Goal: Information Seeking & Learning: Learn about a topic

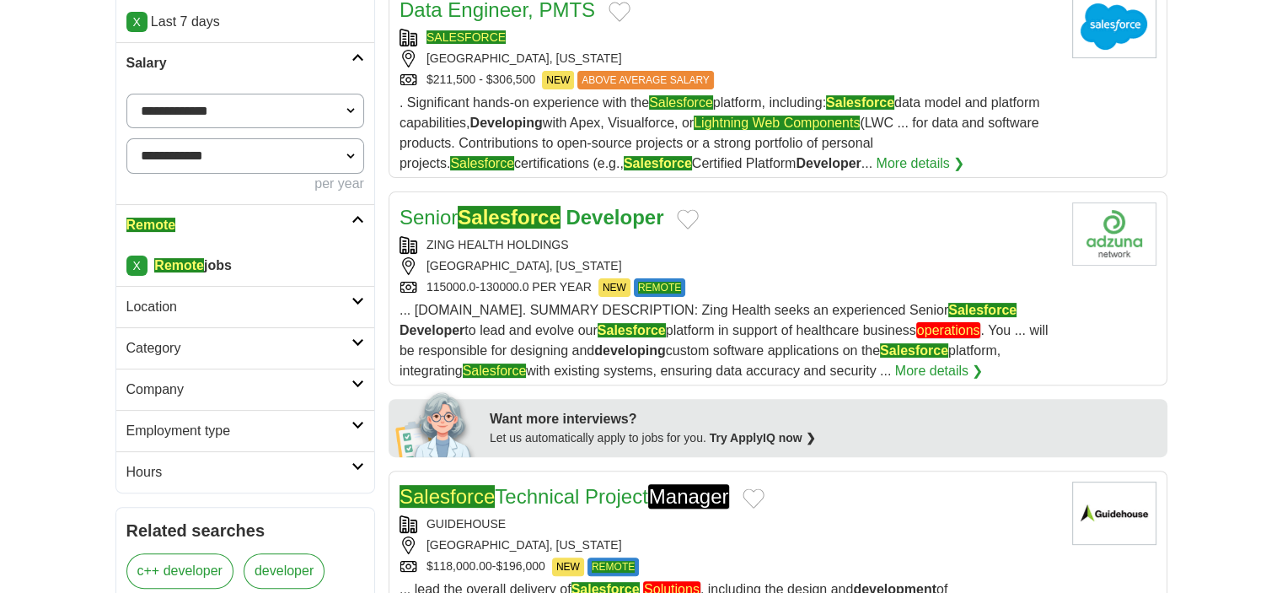
scroll to position [506, 0]
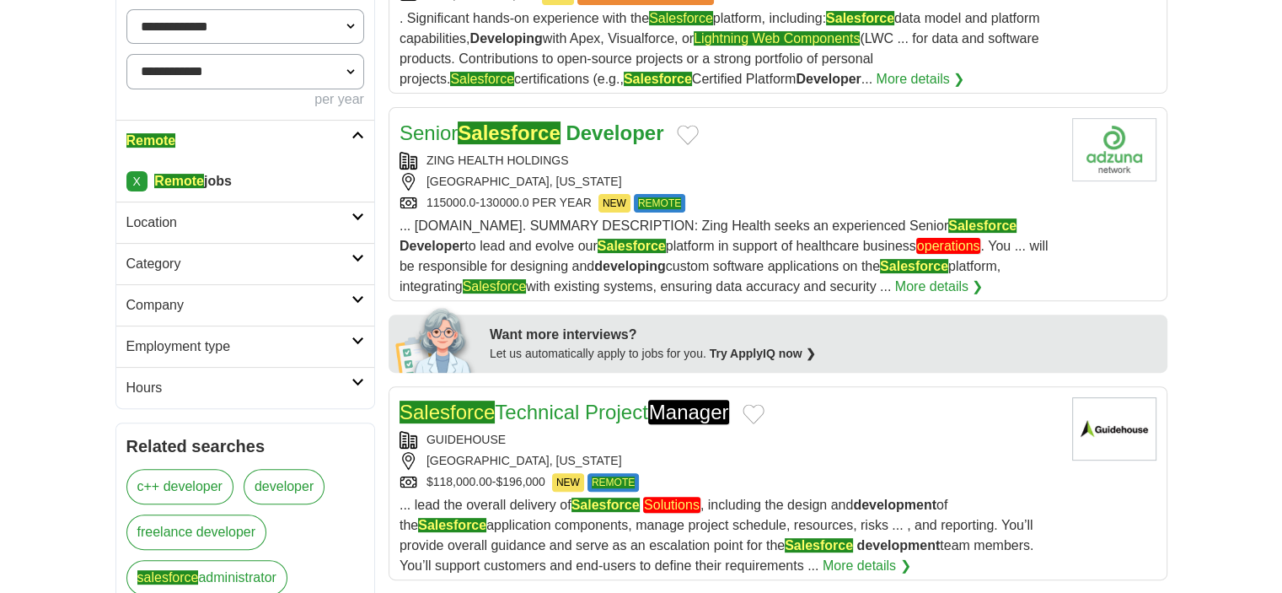
drag, startPoint x: 577, startPoint y: 134, endPoint x: 607, endPoint y: 143, distance: 30.9
click at [607, 143] on h2 "Senior Salesforce Developer" at bounding box center [532, 133] width 265 height 30
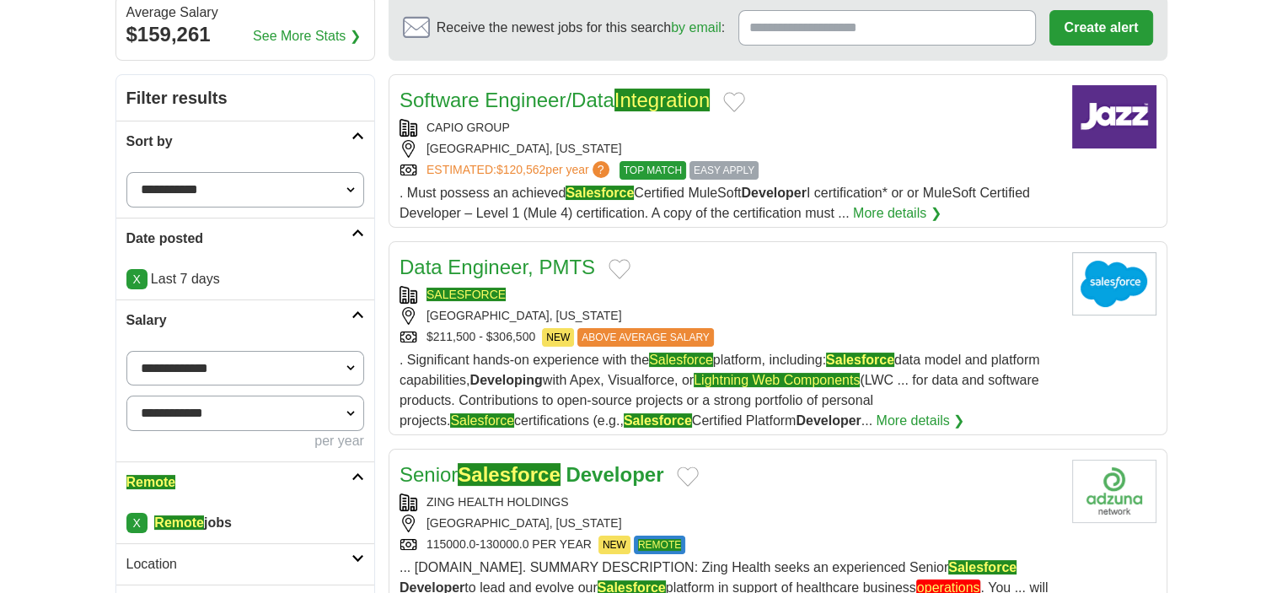
scroll to position [0, 0]
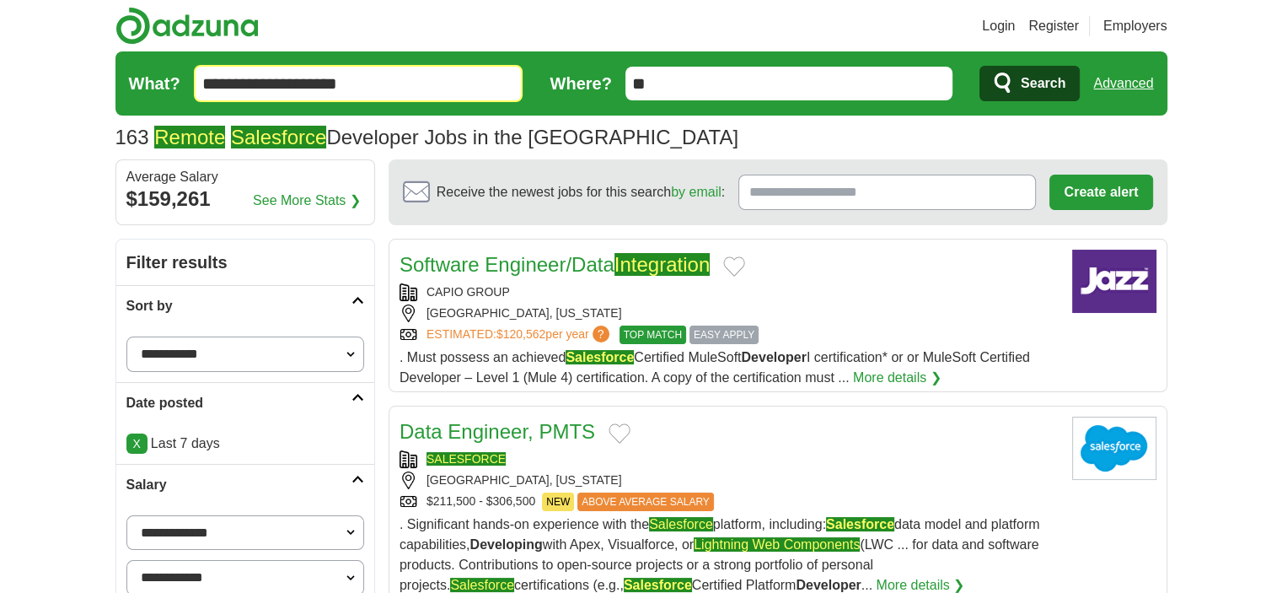
click at [1022, 77] on span "Search" at bounding box center [1043, 84] width 45 height 34
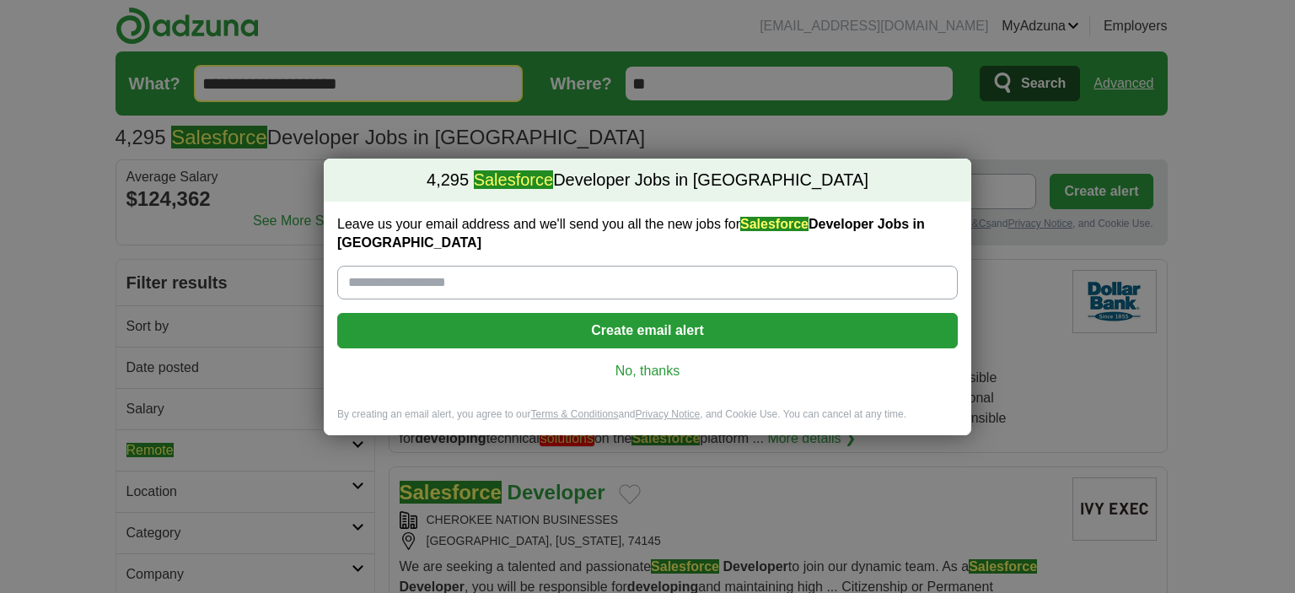
click at [653, 362] on link "No, thanks" at bounding box center [647, 371] width 593 height 19
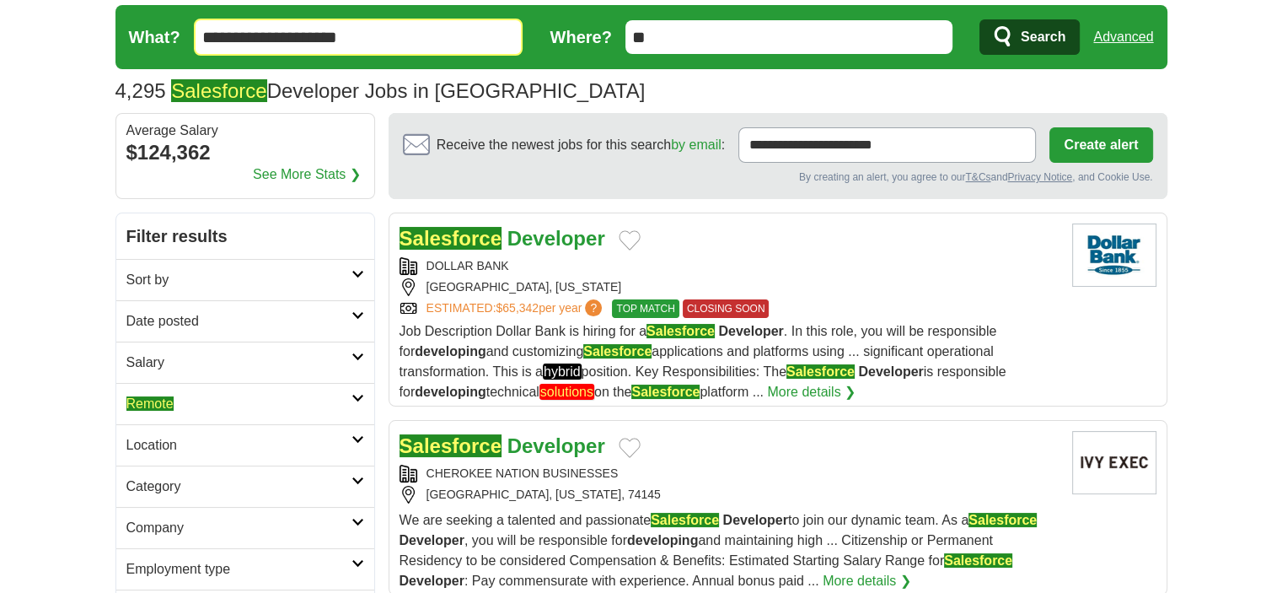
scroll to position [84, 0]
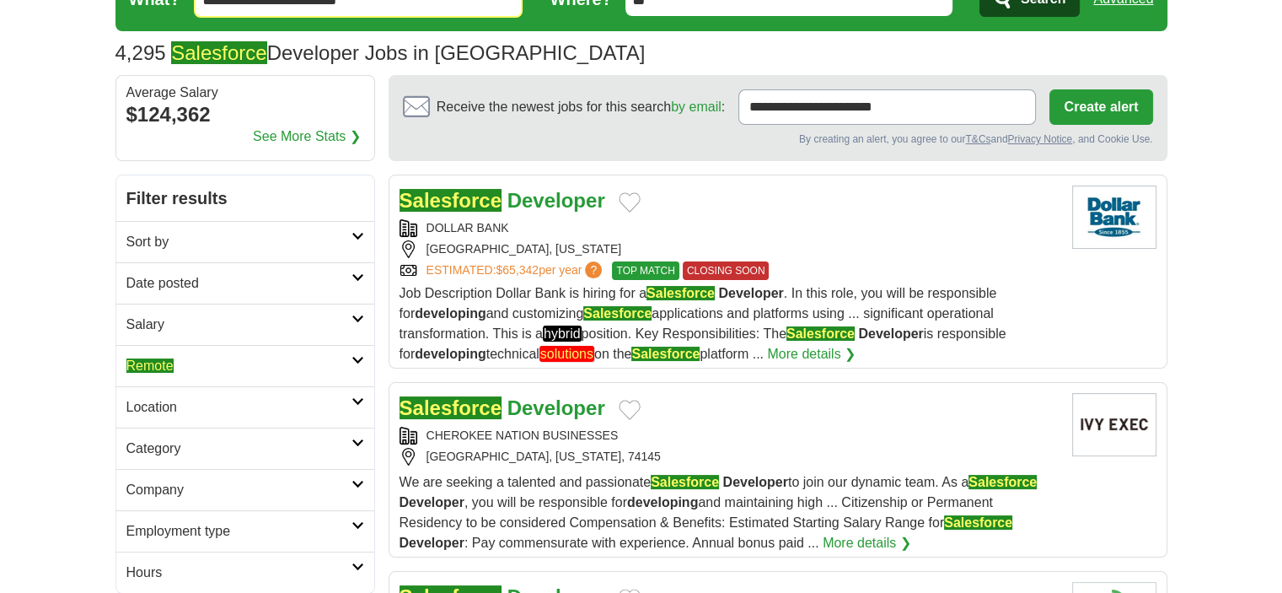
click at [206, 360] on h2 "Remote" at bounding box center [238, 366] width 225 height 20
click at [163, 394] on div "Remote jobs" at bounding box center [245, 406] width 258 height 40
click at [163, 399] on em "Remote" at bounding box center [149, 406] width 47 height 14
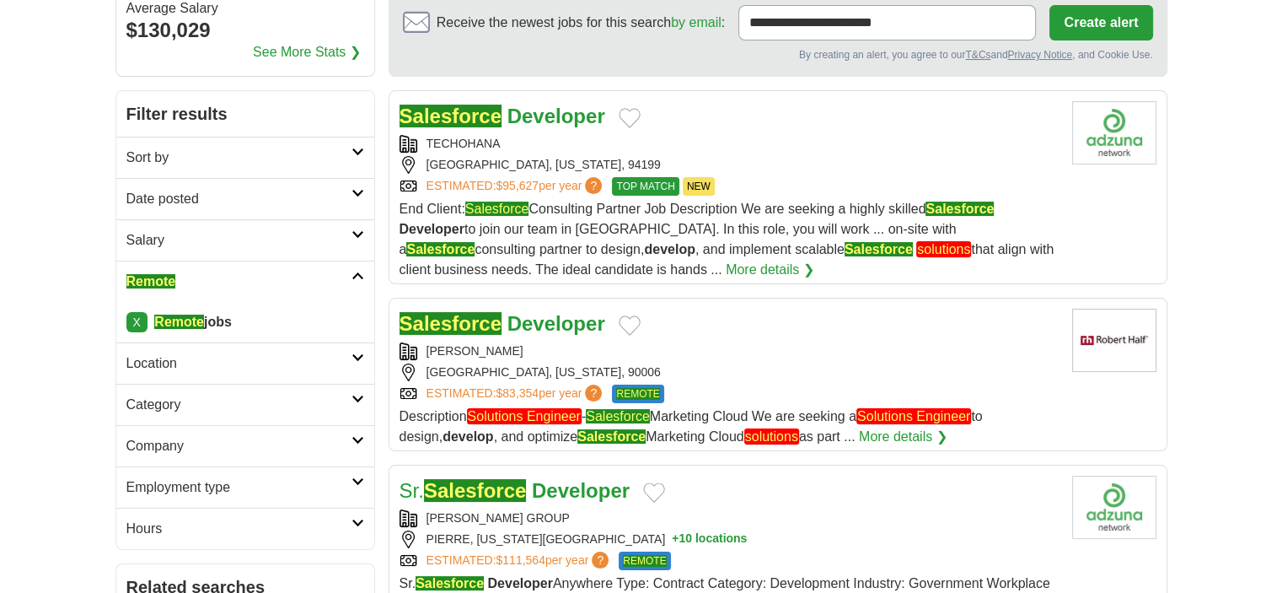
scroll to position [253, 0]
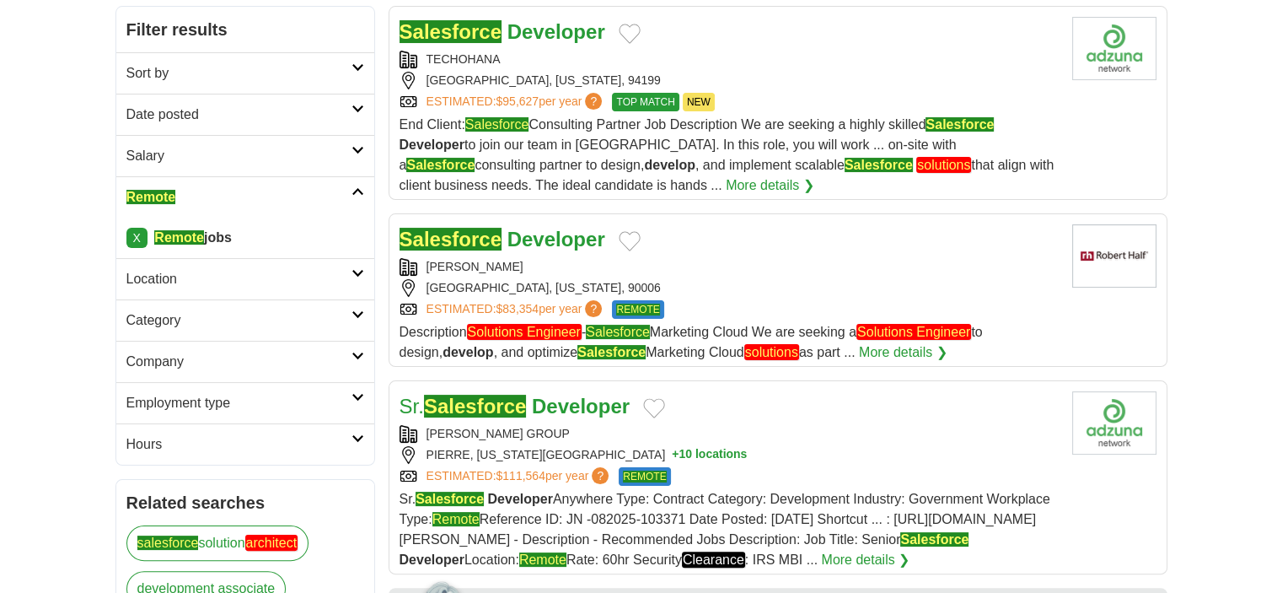
click at [536, 244] on strong "Developer" at bounding box center [556, 239] width 98 height 23
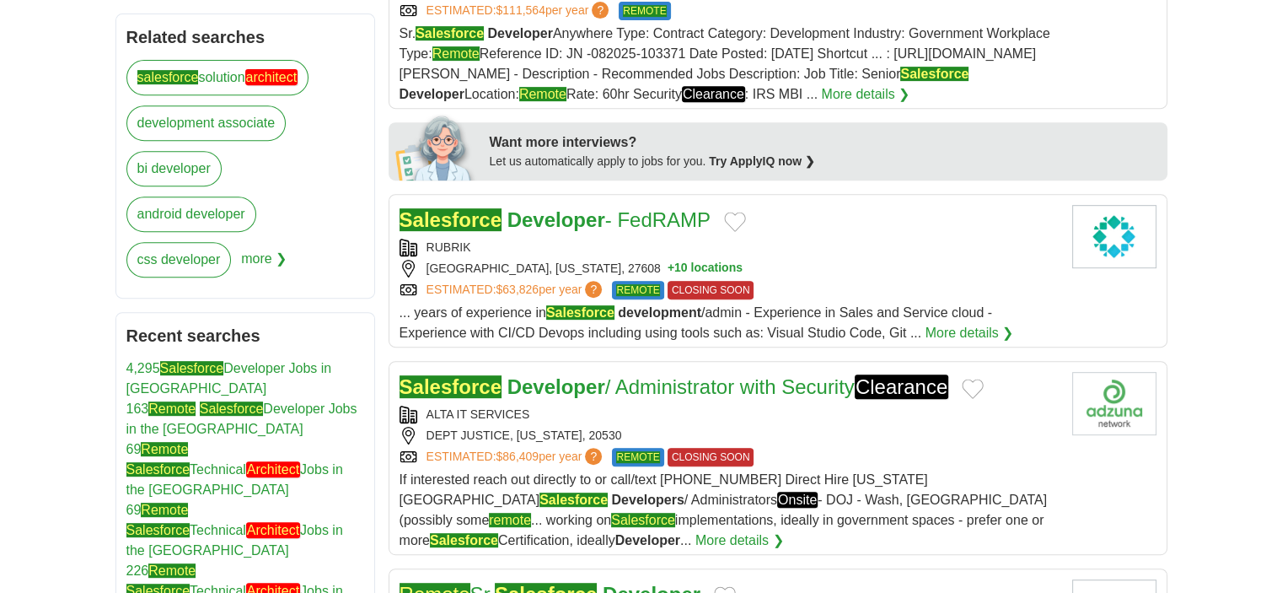
scroll to position [759, 0]
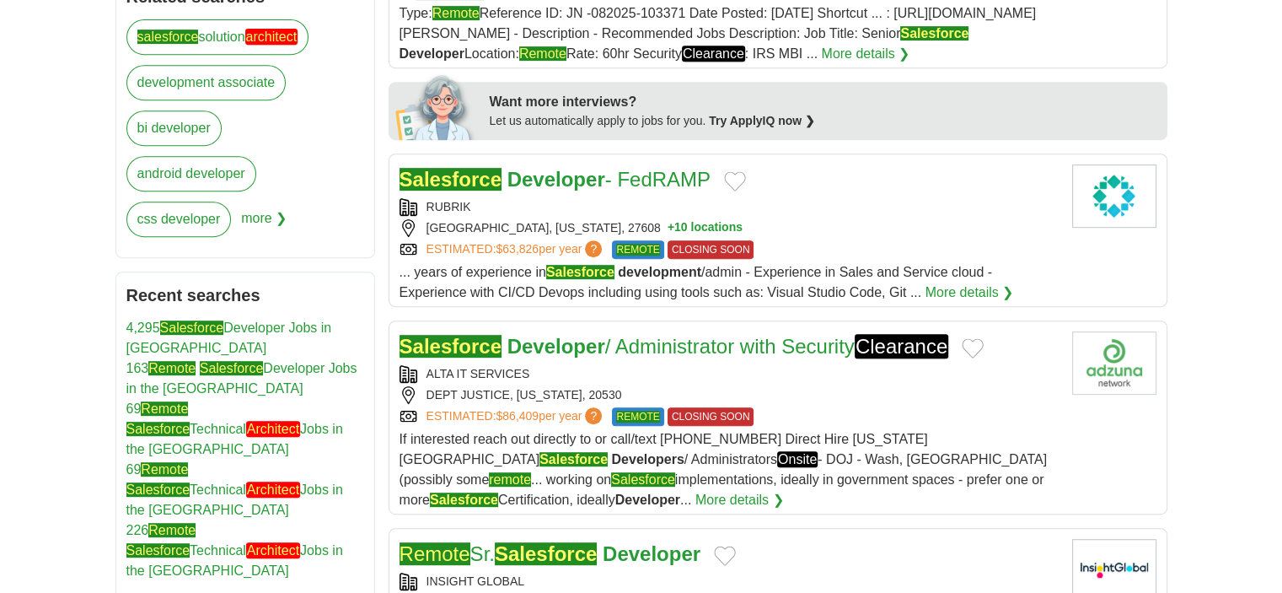
click at [554, 198] on div "RUBRIK" at bounding box center [729, 207] width 659 height 18
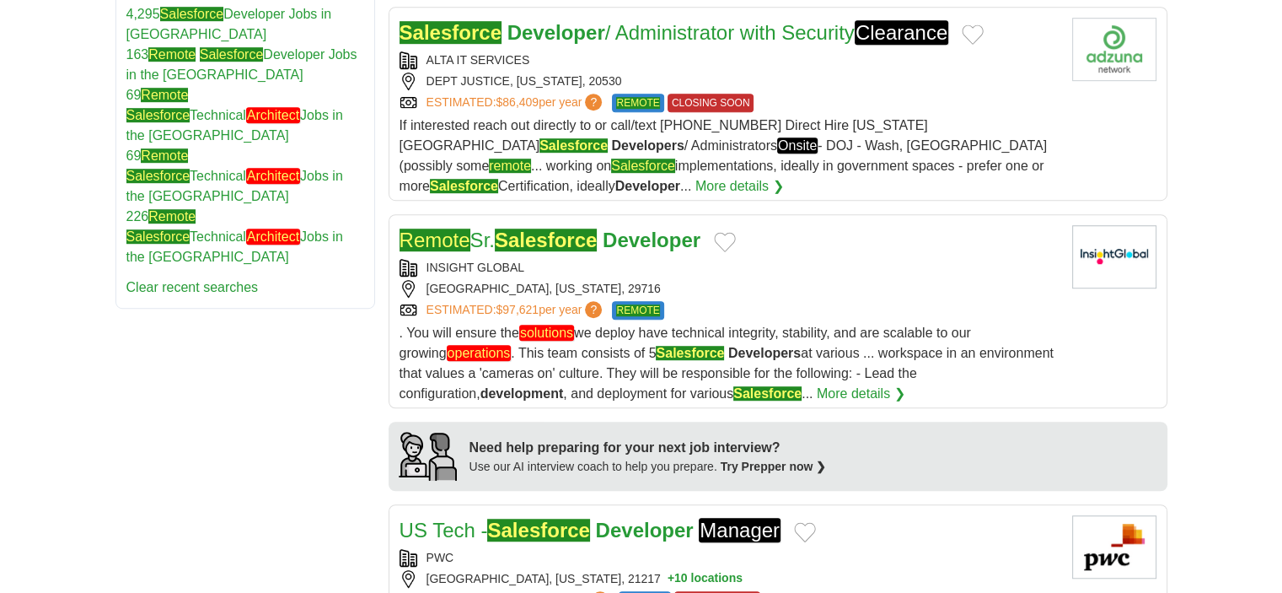
scroll to position [1096, 0]
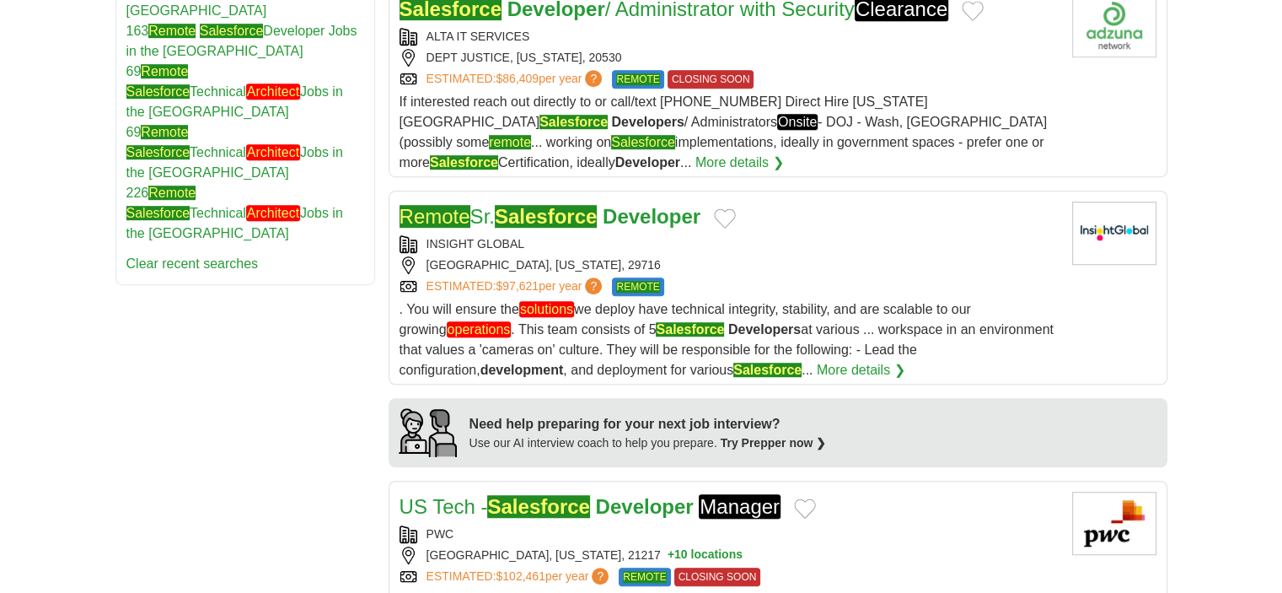
click at [516, 217] on em "Salesforce" at bounding box center [546, 216] width 102 height 23
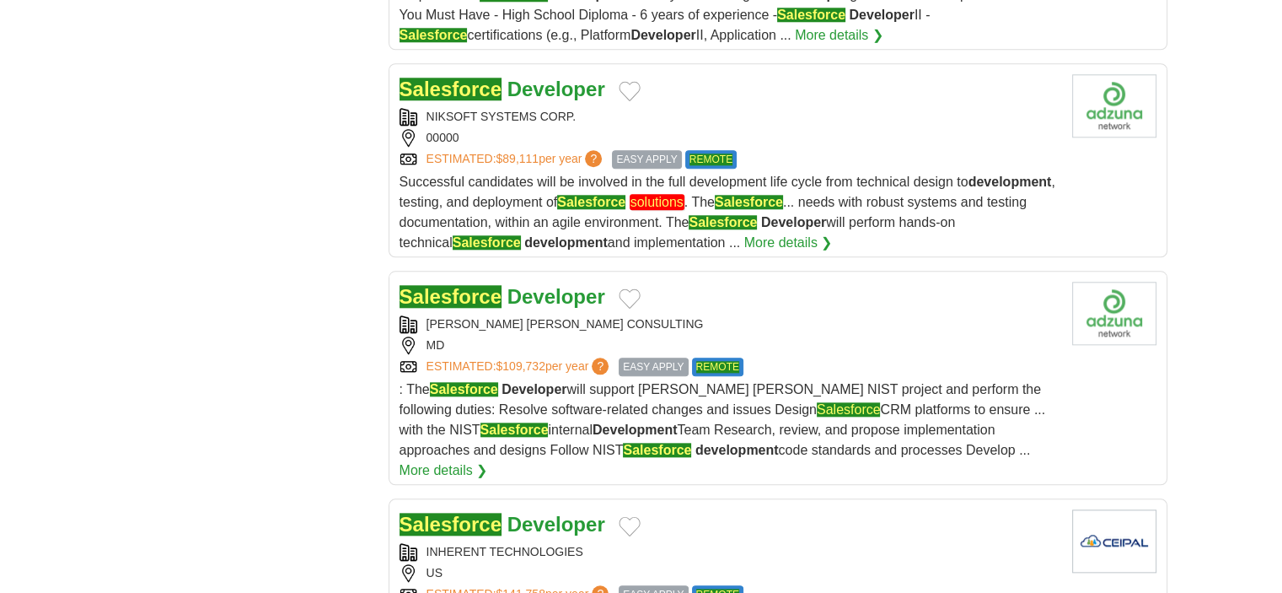
scroll to position [1770, 0]
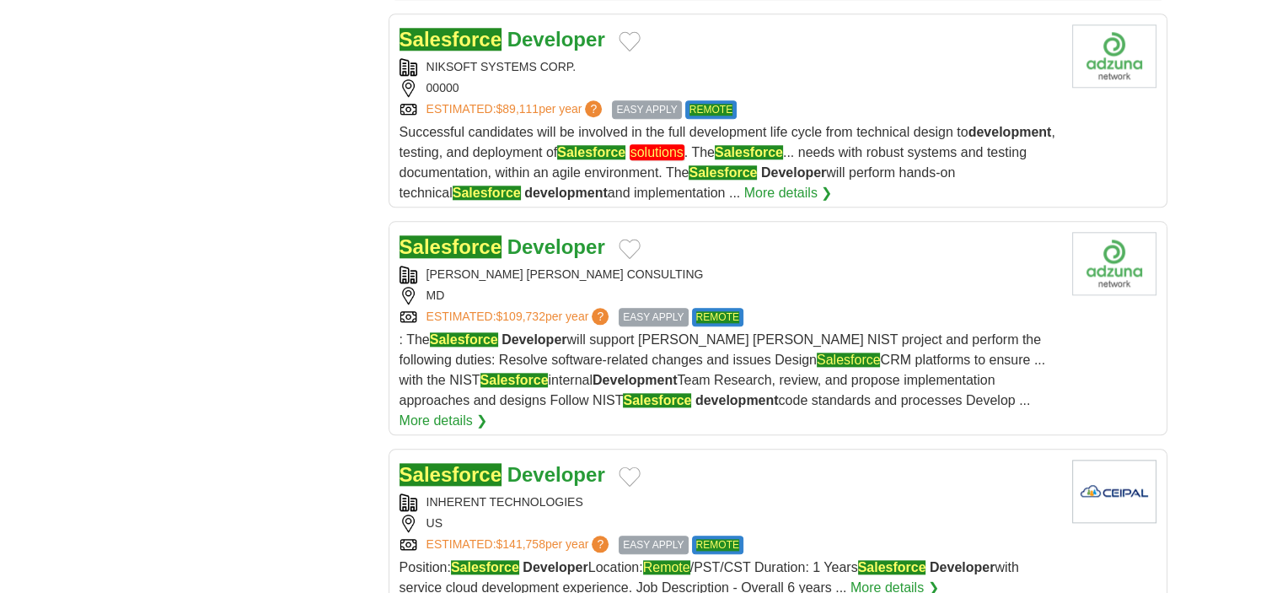
click at [507, 34] on strong "Developer" at bounding box center [556, 39] width 98 height 23
click at [508, 252] on h2 "Salesforce Developer" at bounding box center [503, 247] width 206 height 30
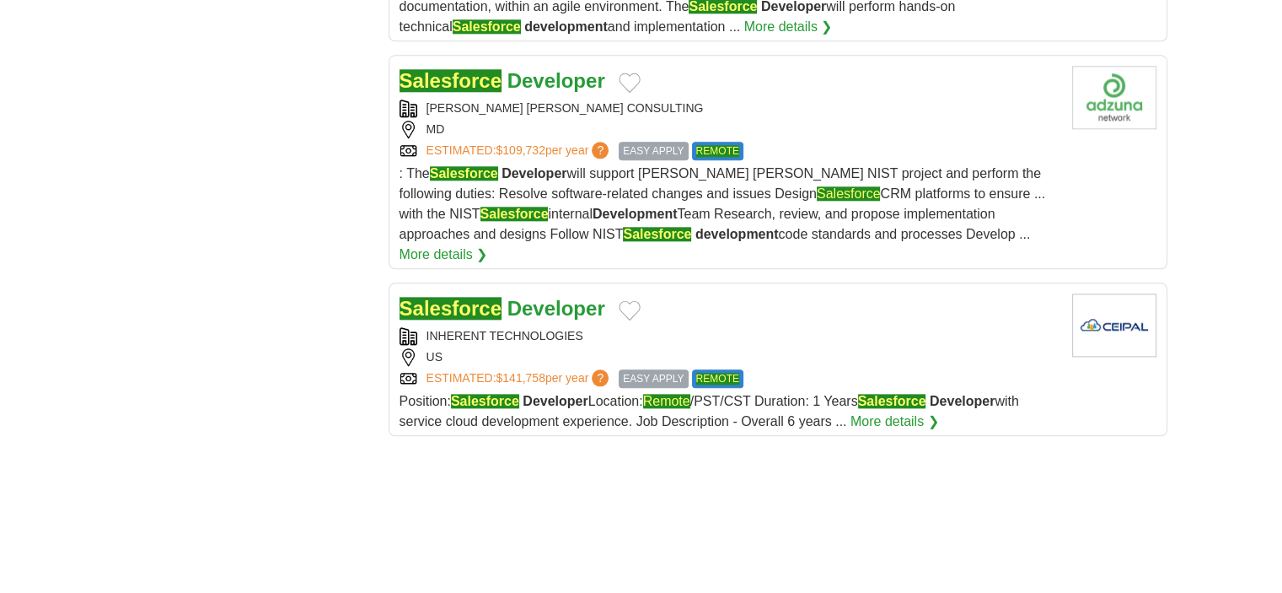
scroll to position [1939, 0]
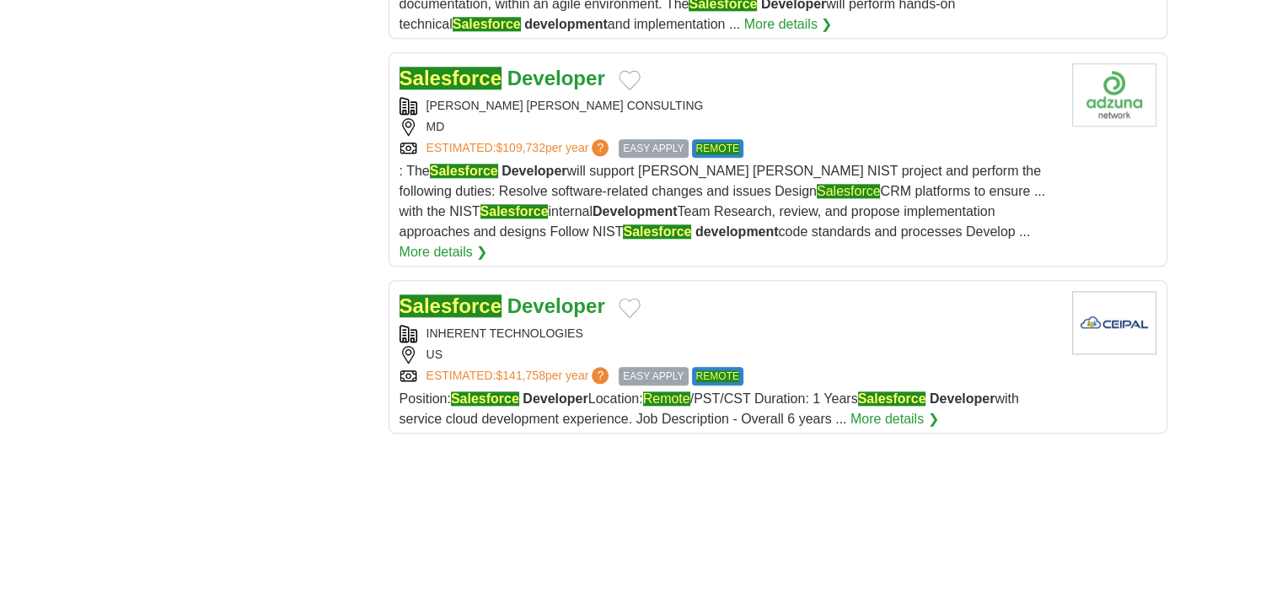
click at [555, 294] on strong "Developer" at bounding box center [556, 305] width 98 height 23
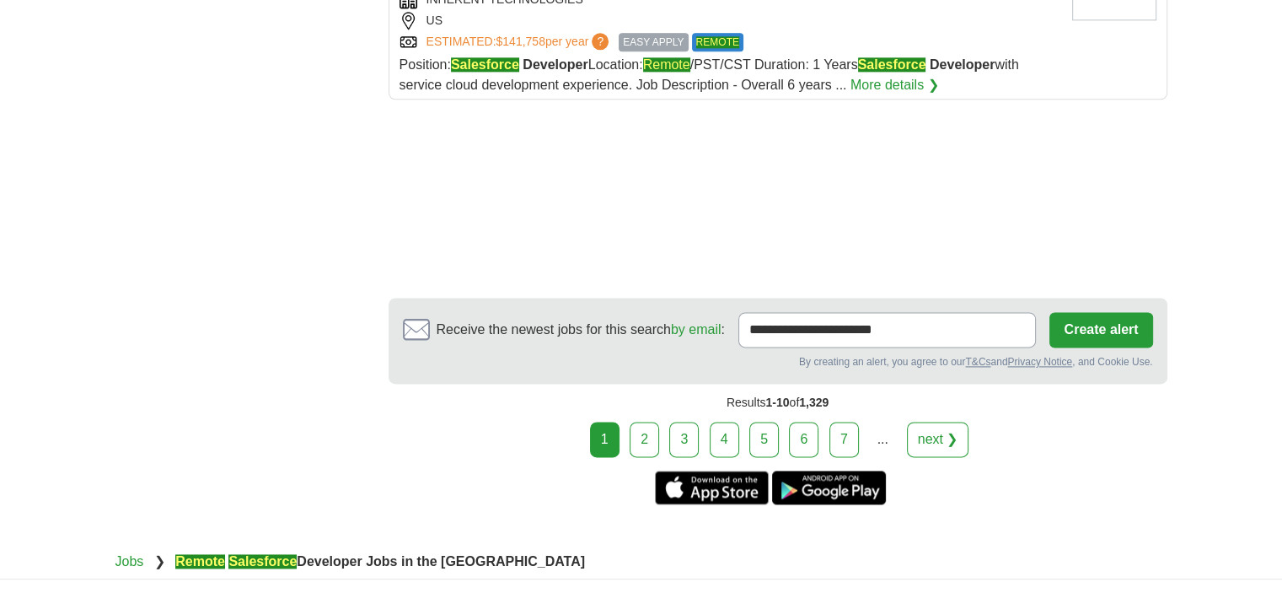
scroll to position [2276, 0]
